Goal: Obtain resource: Obtain resource

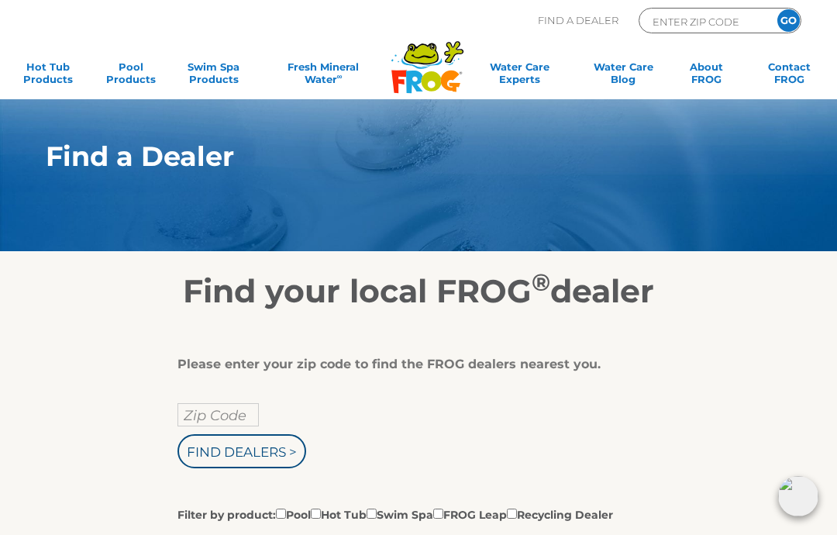
click at [197, 413] on input "Zip Code" at bounding box center [217, 414] width 81 height 23
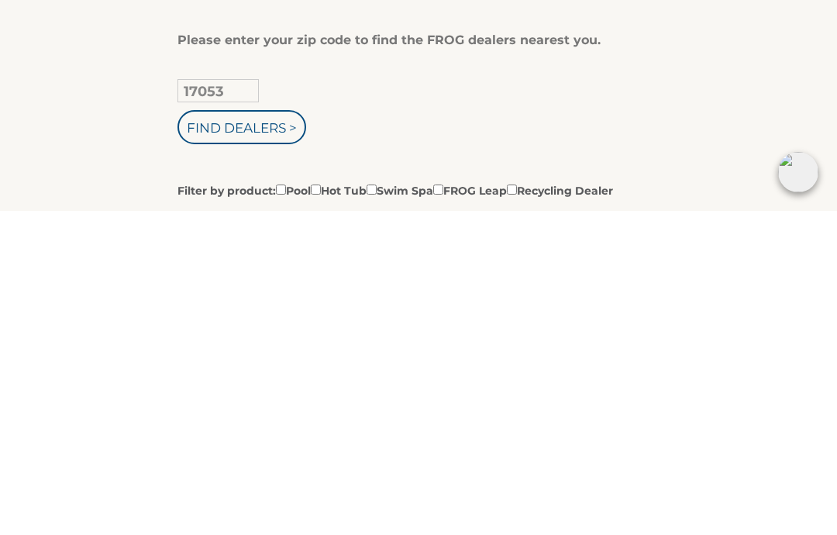
type input "17053"
click at [216, 434] on input "Find Dealers >" at bounding box center [241, 451] width 129 height 34
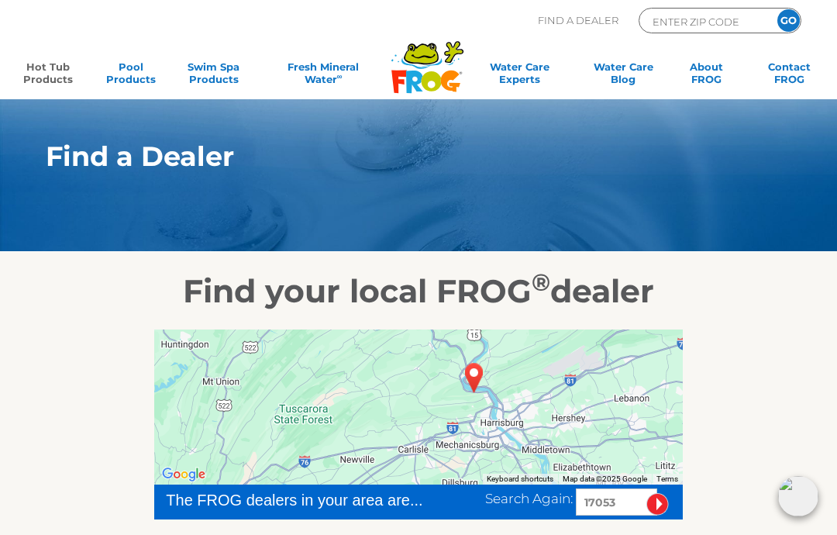
click at [45, 72] on link "Hot Tub Products" at bounding box center [48, 75] width 64 height 31
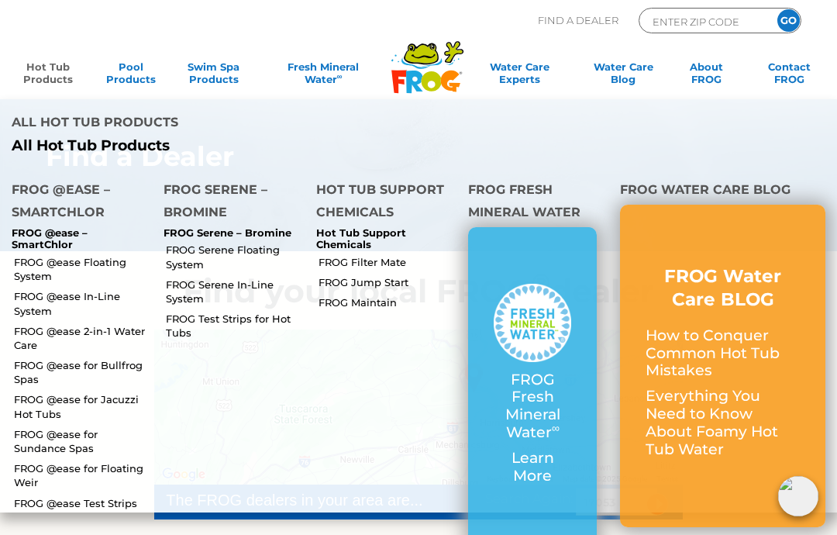
click at [39, 266] on link "FROG @ease Floating System" at bounding box center [83, 269] width 138 height 28
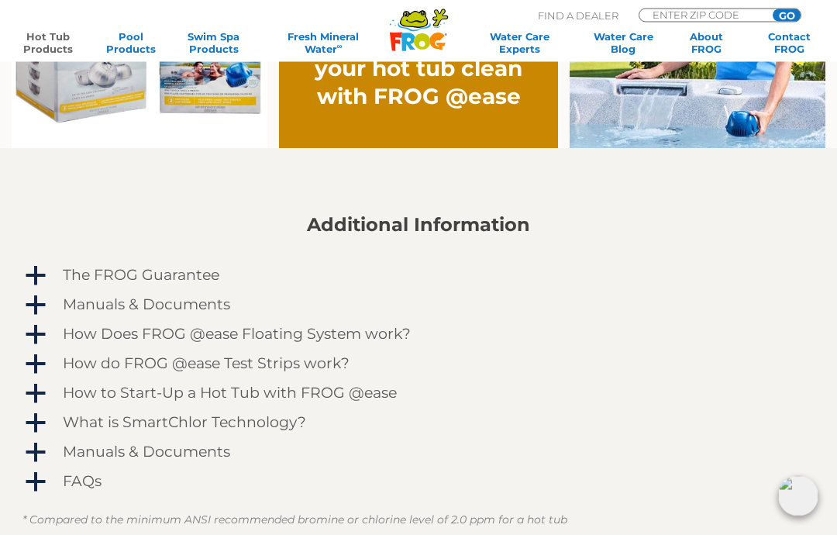
scroll to position [1137, 0]
click at [65, 313] on h4 "Manuals & Documents" at bounding box center [146, 304] width 167 height 17
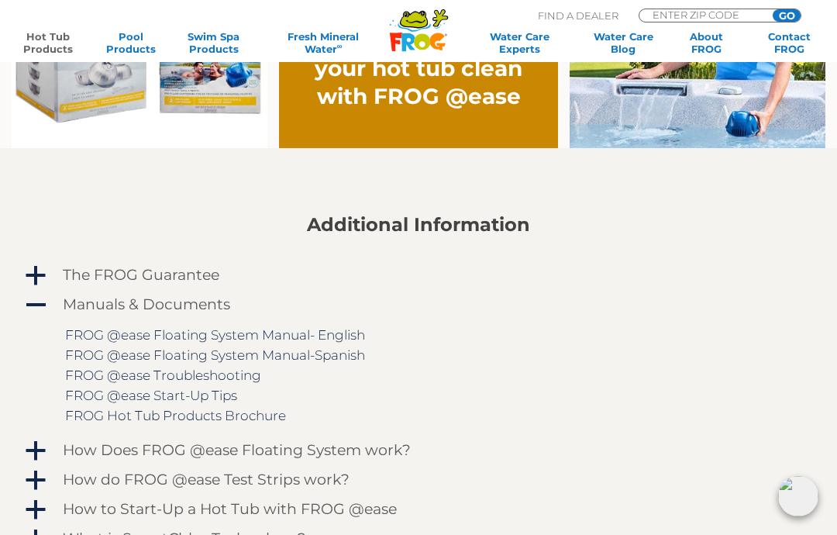
click at [108, 336] on link "FROG @ease Floating System Manual- English" at bounding box center [215, 335] width 300 height 16
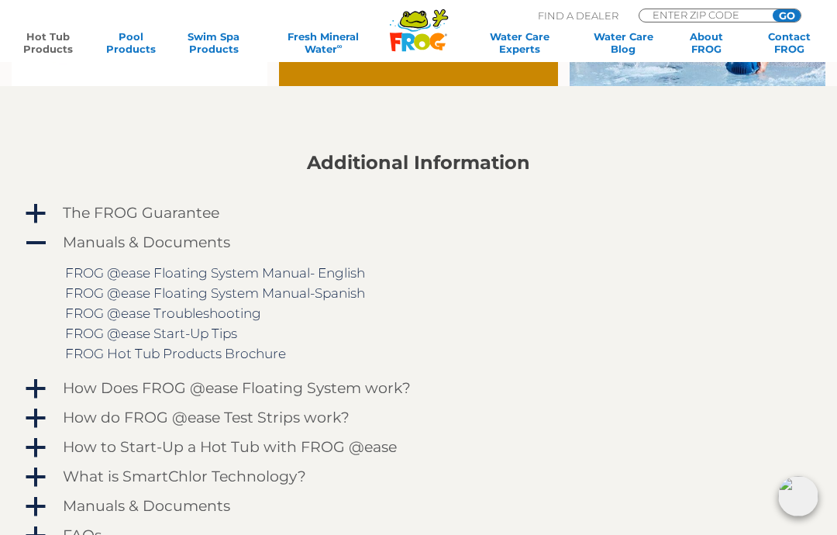
click at [103, 339] on link "FROG @ease Start-Up Tips" at bounding box center [151, 334] width 172 height 16
